Goal: Navigation & Orientation: Find specific page/section

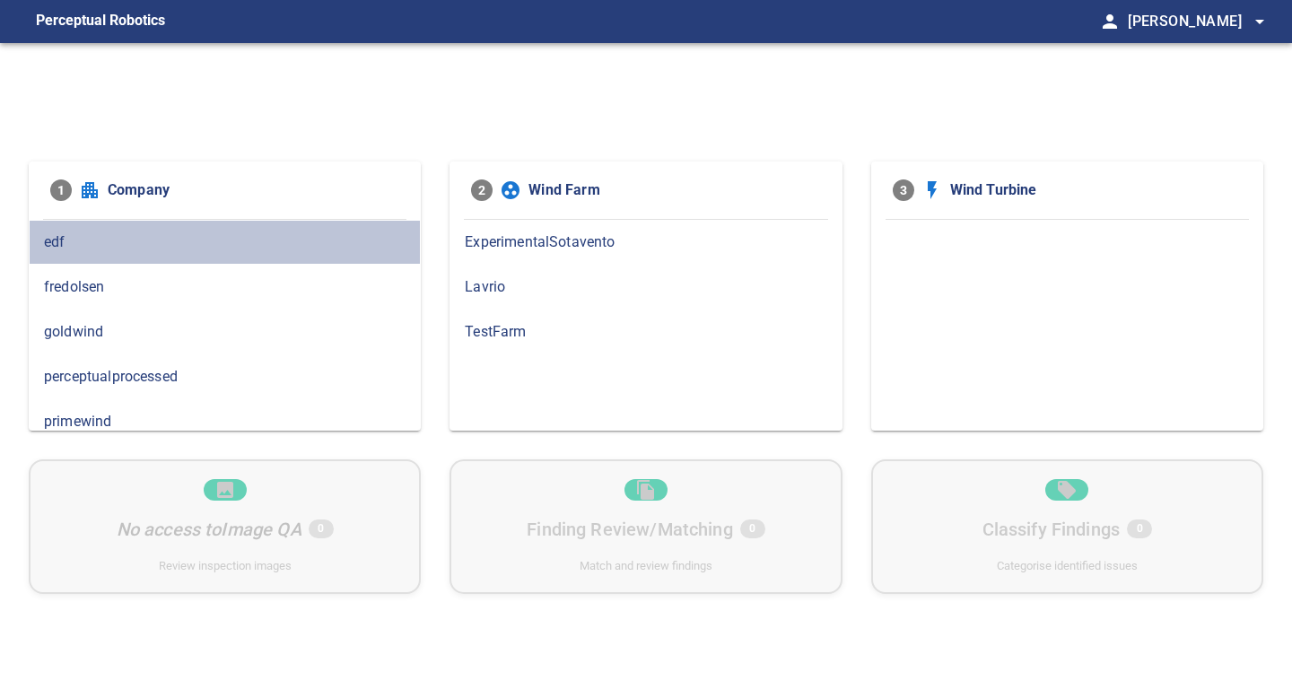
click at [100, 245] on span "edf" at bounding box center [225, 243] width 362 height 22
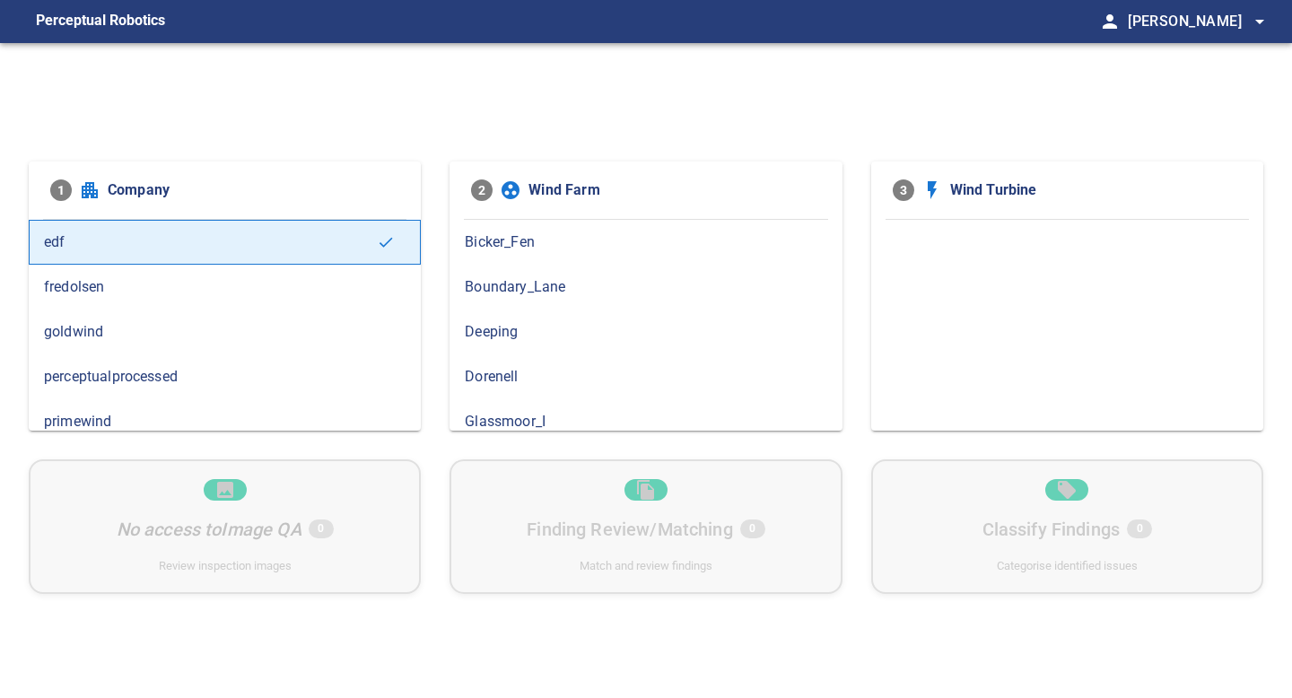
click at [254, 291] on span "fredolsen" at bounding box center [225, 287] width 362 height 22
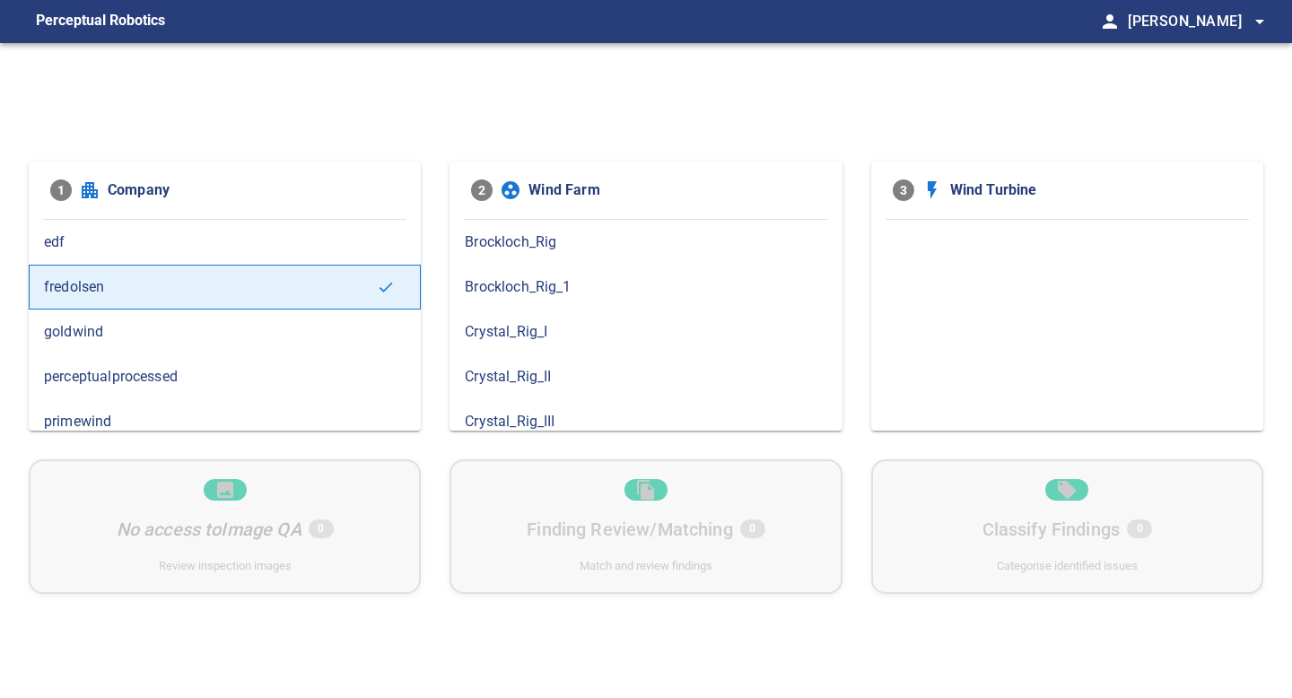
click at [258, 317] on div "goldwind" at bounding box center [225, 332] width 392 height 45
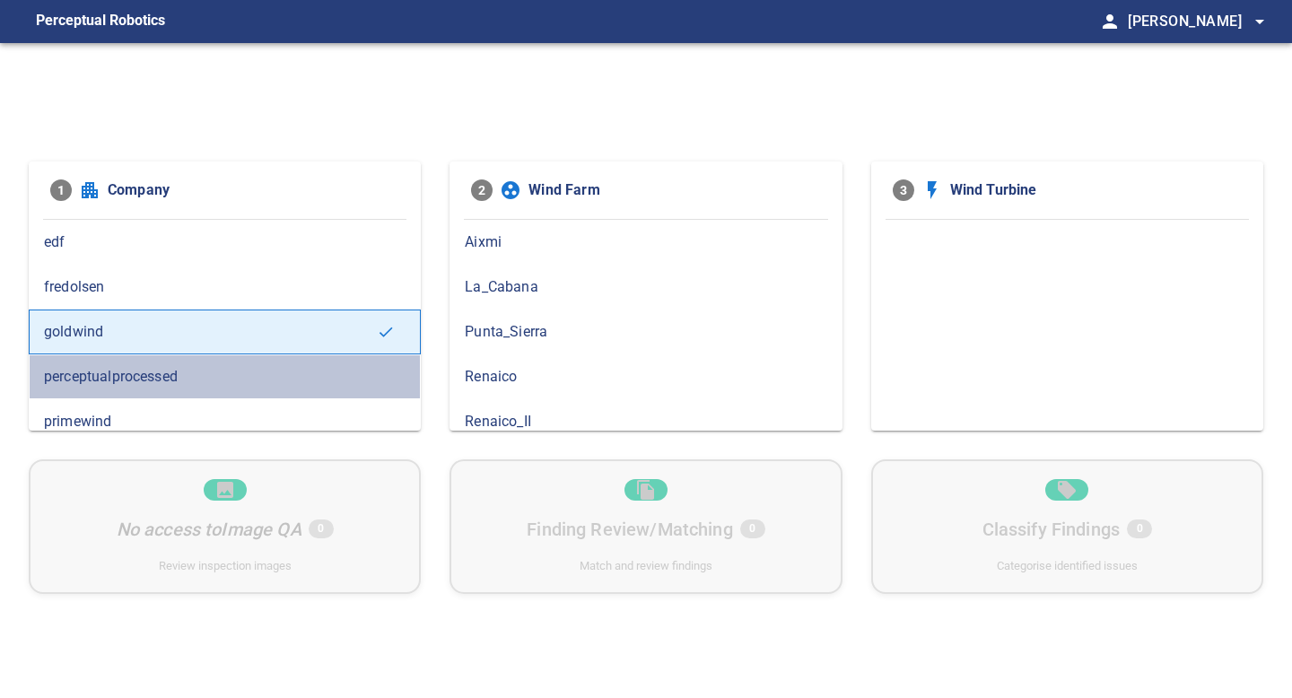
click at [261, 366] on span "perceptualprocessed" at bounding box center [225, 377] width 362 height 22
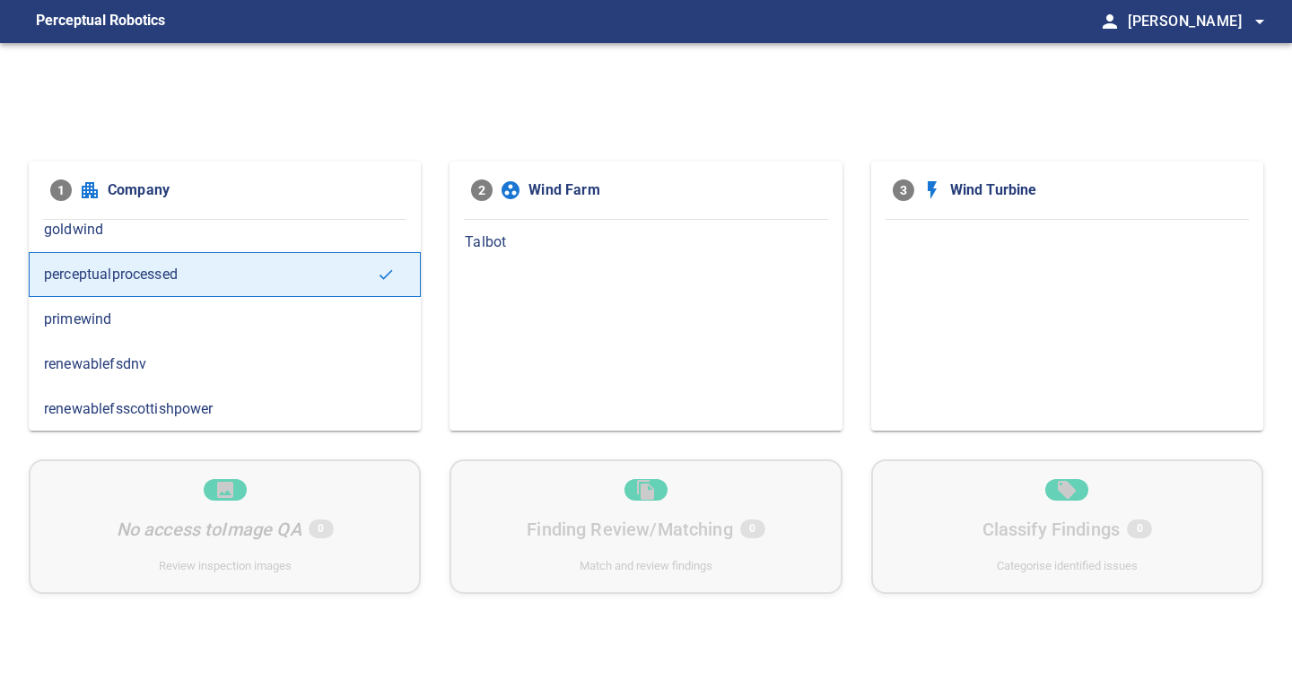
scroll to position [106, 0]
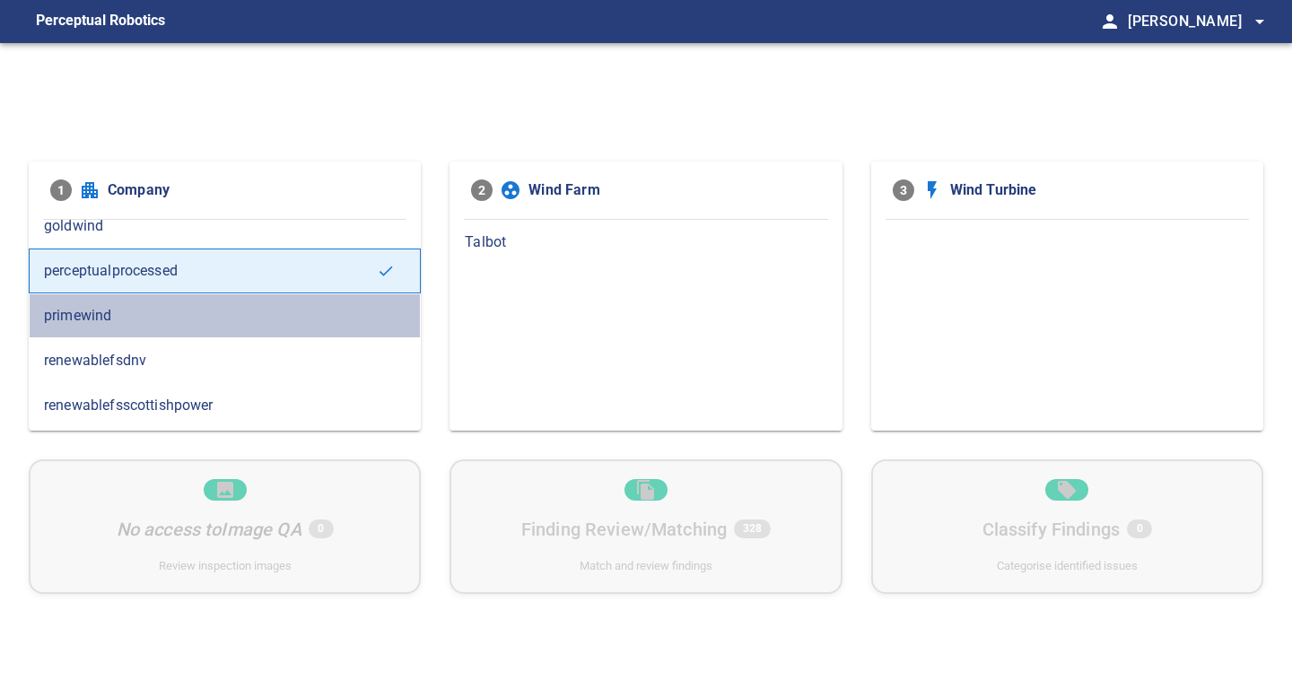
click at [241, 330] on div "primewind" at bounding box center [225, 316] width 392 height 45
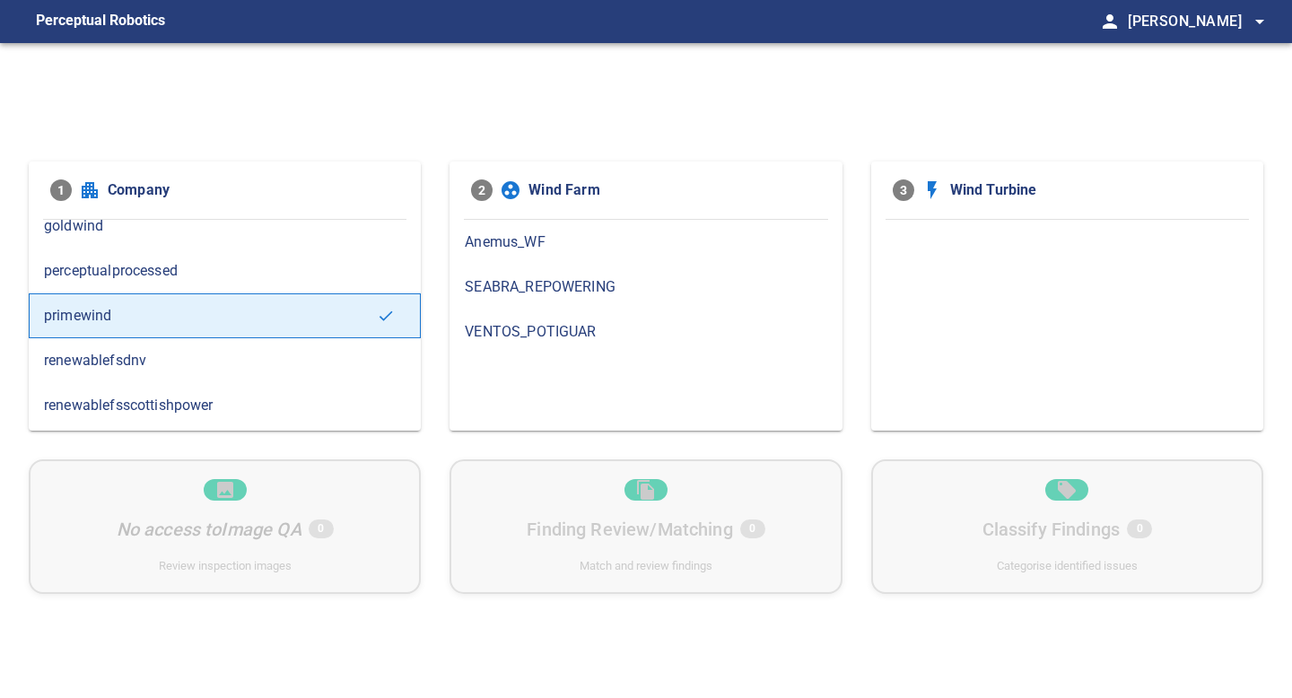
click at [250, 353] on span "renewablefsdnv" at bounding box center [225, 361] width 362 height 22
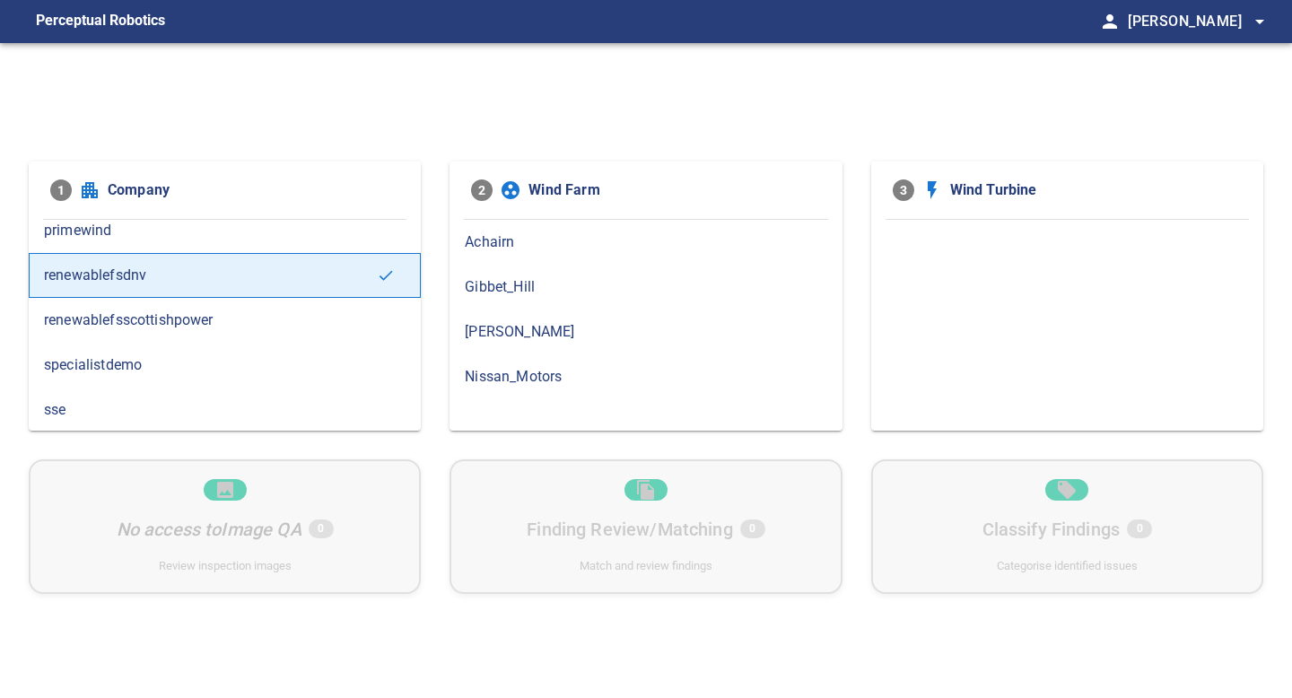
scroll to position [193, 0]
click at [248, 313] on span "renewablefsscottishpower" at bounding box center [225, 319] width 362 height 22
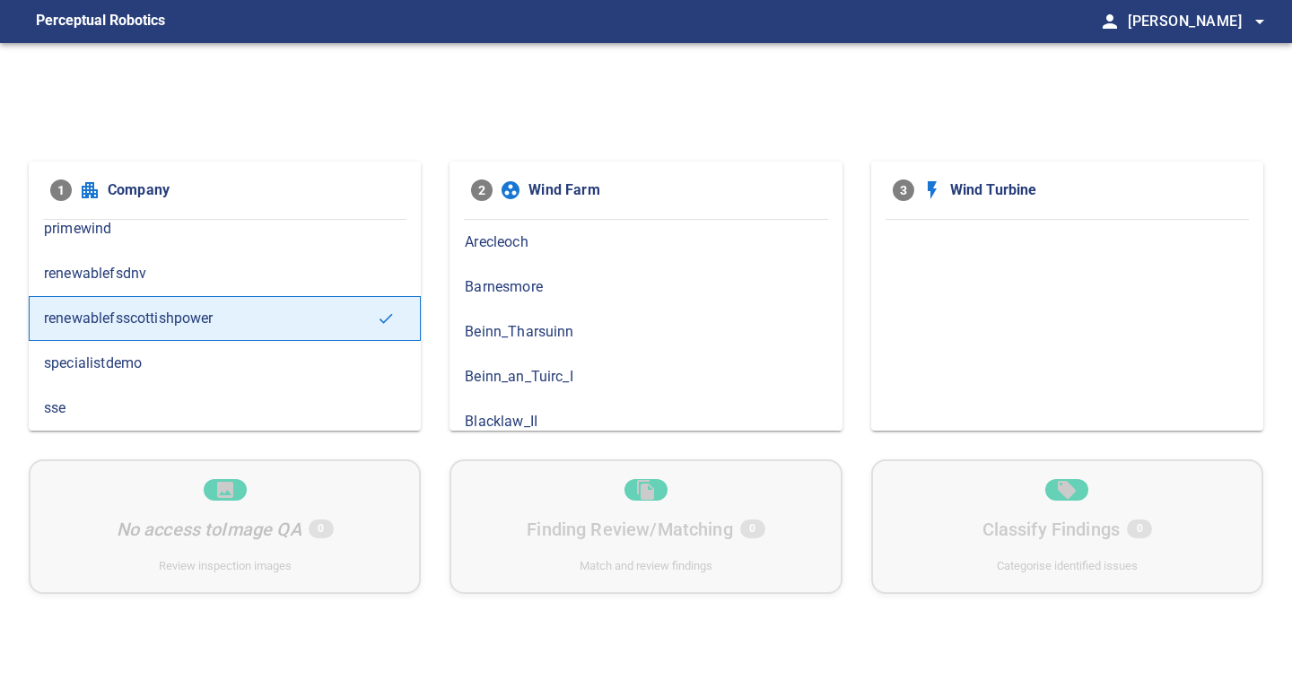
click at [260, 355] on span "specialistdemo" at bounding box center [225, 364] width 362 height 22
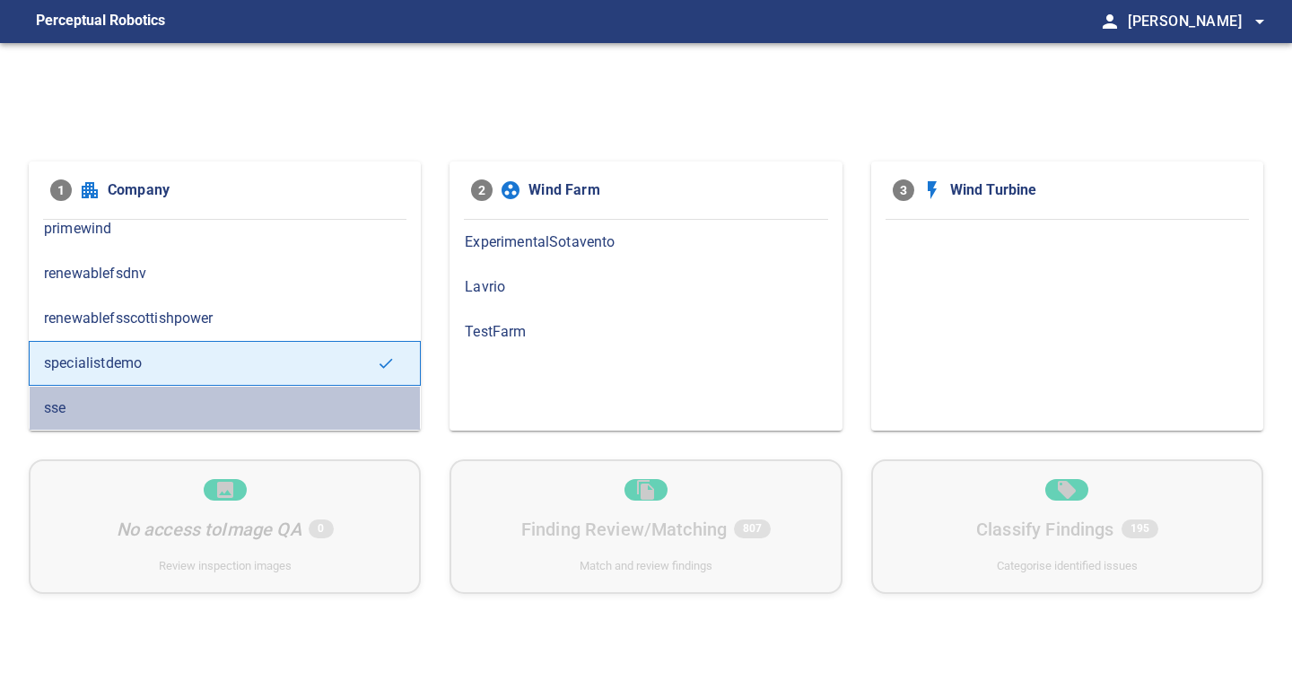
click at [273, 387] on div "sse" at bounding box center [225, 408] width 392 height 45
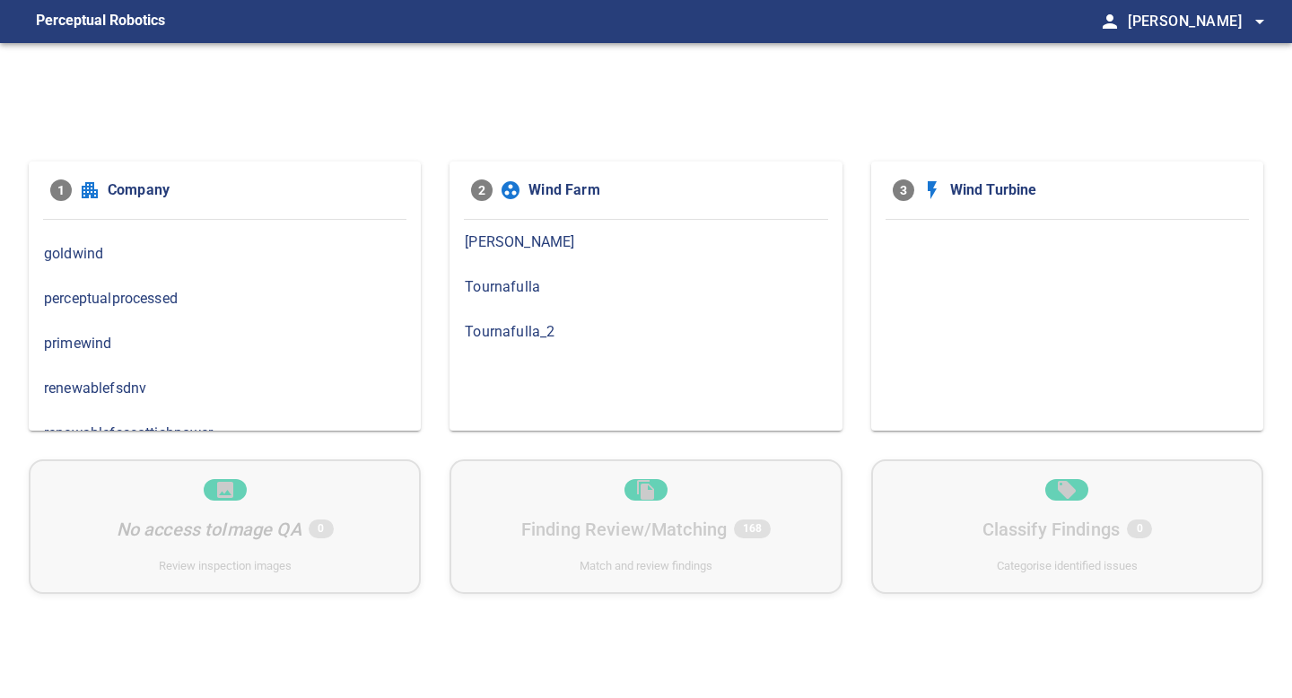
scroll to position [54, 0]
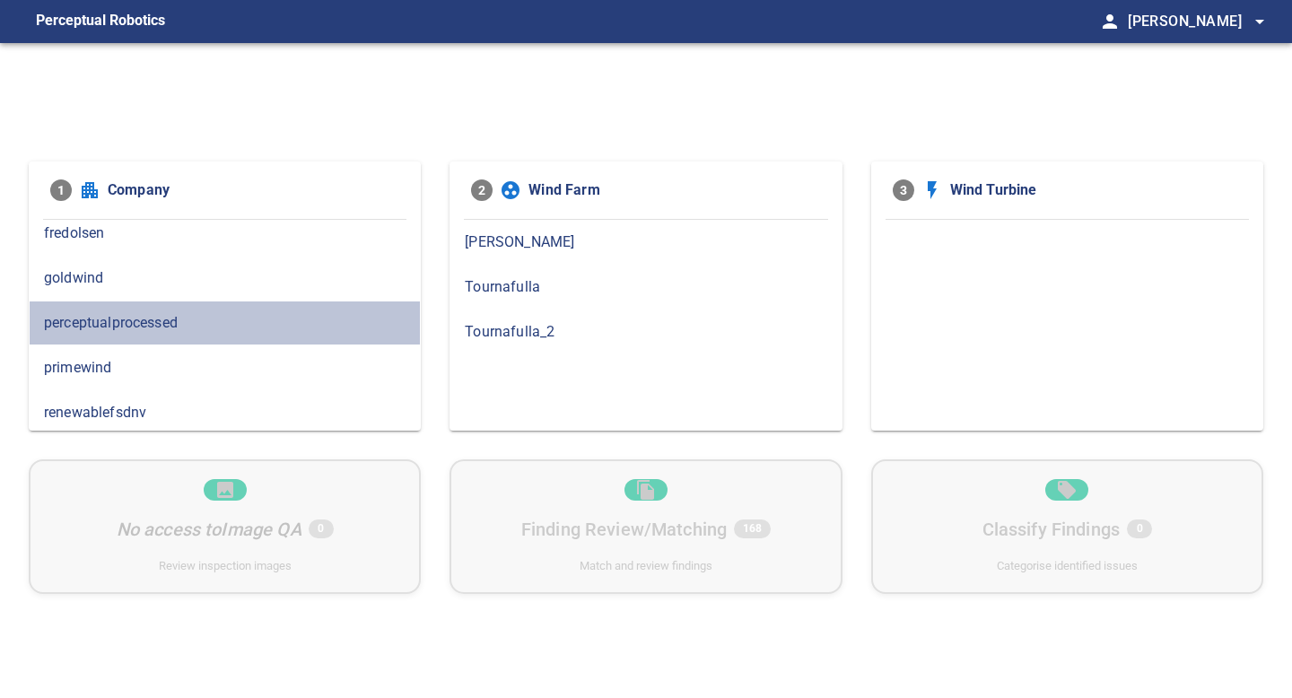
click at [339, 330] on span "perceptualprocessed" at bounding box center [225, 323] width 362 height 22
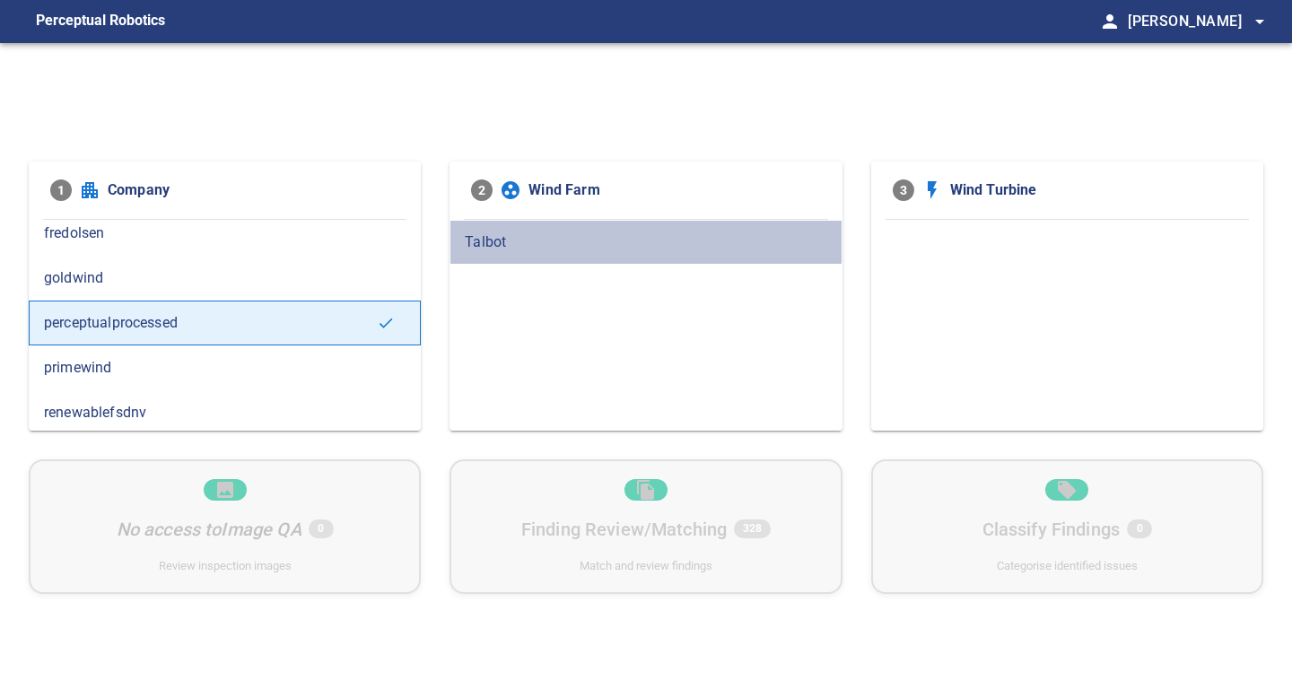
click at [484, 249] on span "Talbot" at bounding box center [646, 243] width 362 height 22
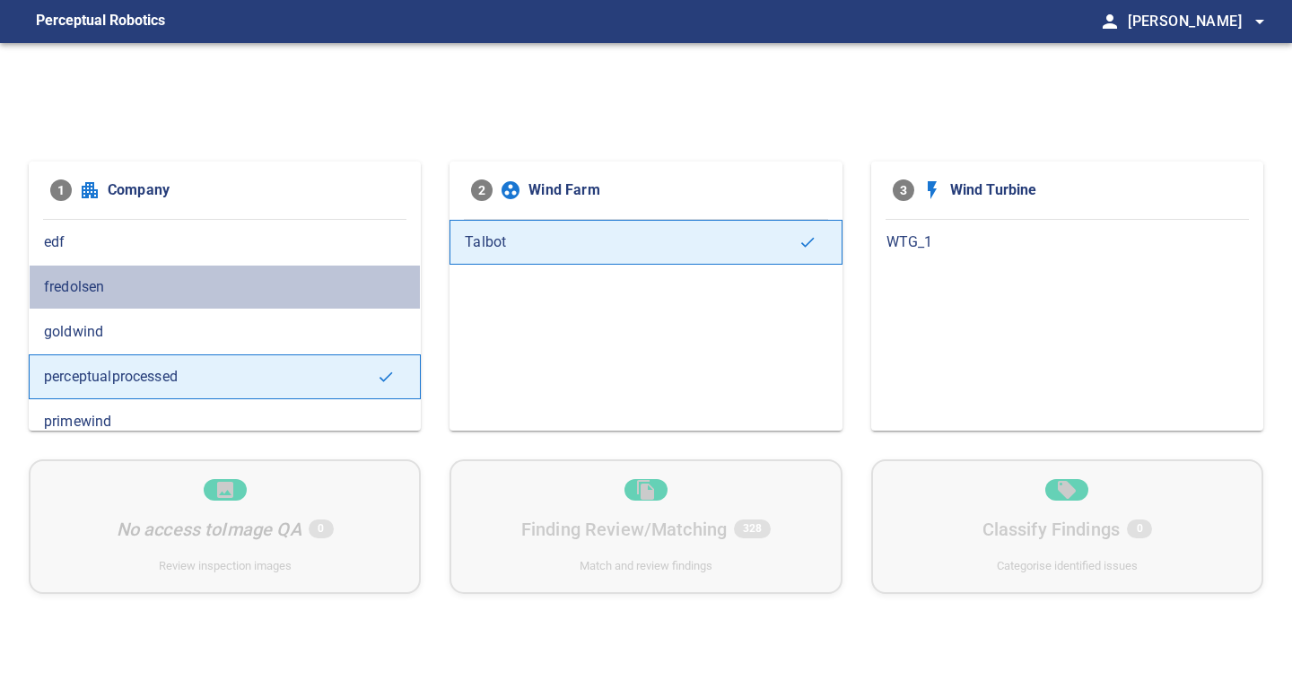
click at [257, 271] on div "fredolsen" at bounding box center [225, 287] width 392 height 45
